Goal: Task Accomplishment & Management: Use online tool/utility

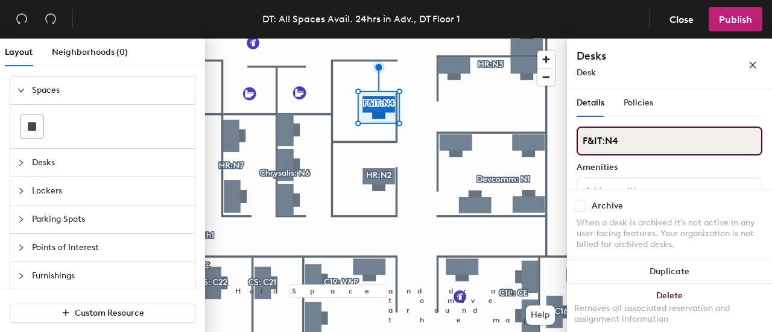
click at [628, 142] on input "F&IT:N4" at bounding box center [669, 141] width 186 height 29
click at [602, 142] on input "F&IT:N4" at bounding box center [669, 141] width 186 height 29
type input "FIN:N4"
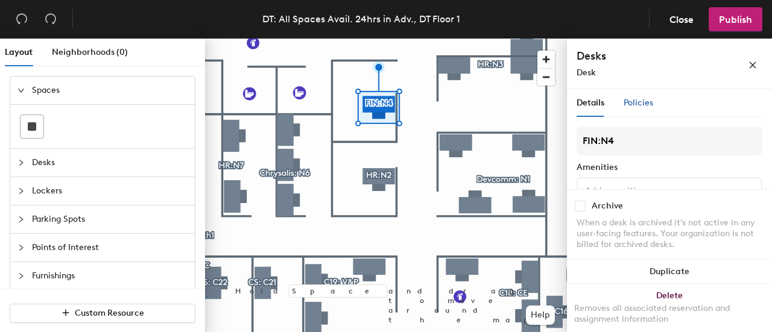
click at [629, 102] on span "Policies" at bounding box center [638, 103] width 30 height 10
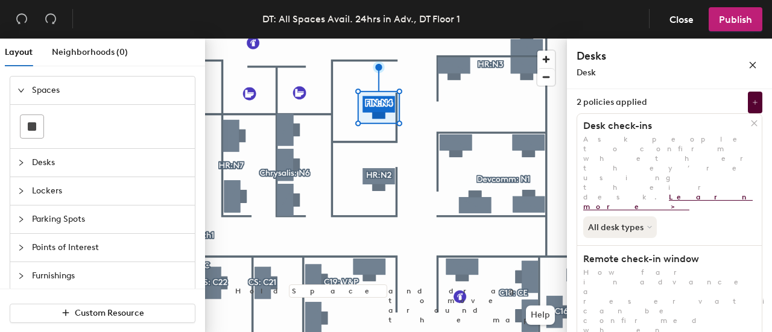
scroll to position [36, 0]
click at [648, 216] on button "All desk types" at bounding box center [621, 227] width 76 height 22
click at [705, 211] on div "All desk types" at bounding box center [669, 224] width 185 height 27
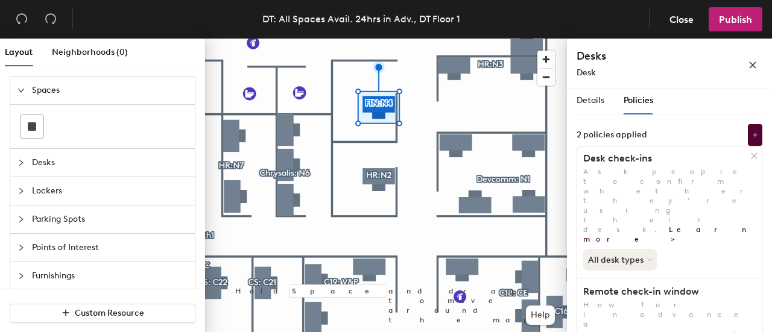
scroll to position [0, 0]
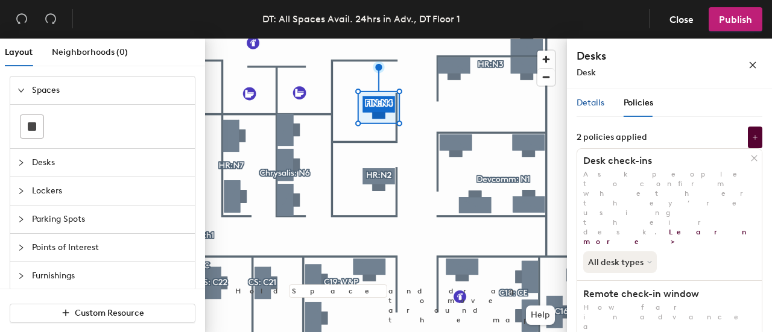
click at [590, 98] on span "Details" at bounding box center [590, 103] width 28 height 10
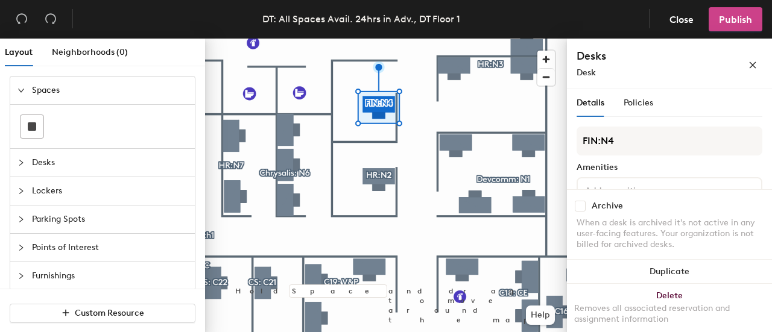
click at [725, 25] on button "Publish" at bounding box center [735, 19] width 54 height 24
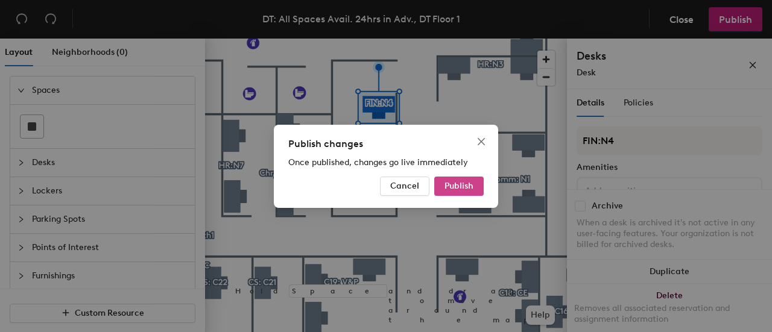
click at [469, 185] on span "Publish" at bounding box center [458, 186] width 29 height 10
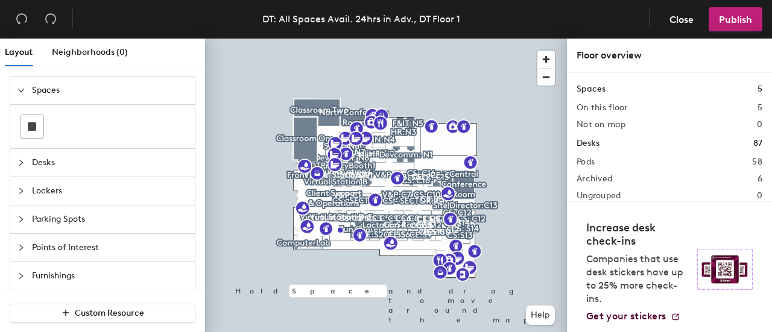
click at [19, 165] on div at bounding box center [24, 162] width 14 height 13
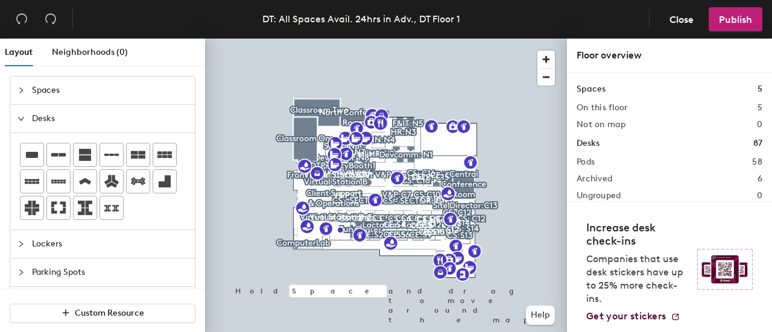
click at [22, 87] on icon "collapsed" at bounding box center [20, 90] width 7 height 7
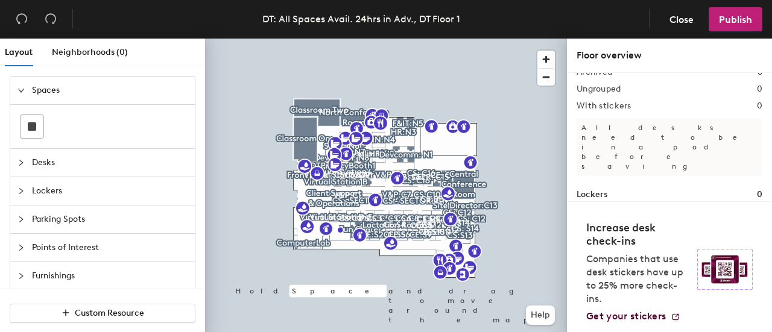
scroll to position [125, 0]
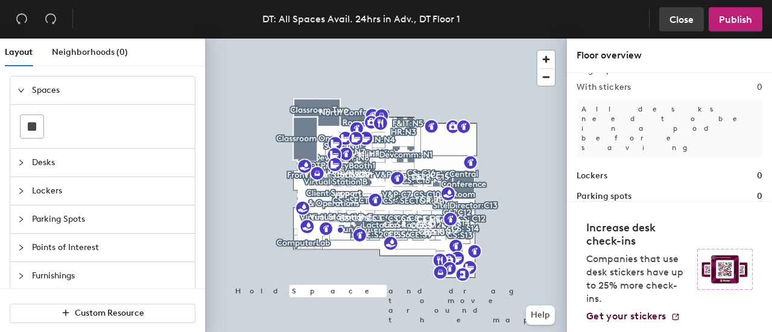
click at [678, 16] on span "Close" at bounding box center [681, 19] width 24 height 11
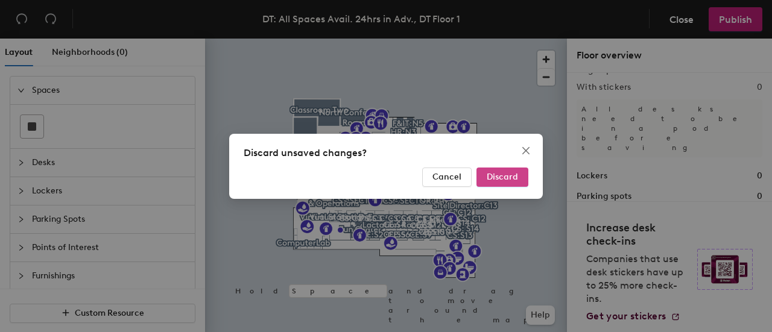
click at [499, 177] on span "Discard" at bounding box center [502, 177] width 31 height 10
